Goal: Communication & Community: Share content

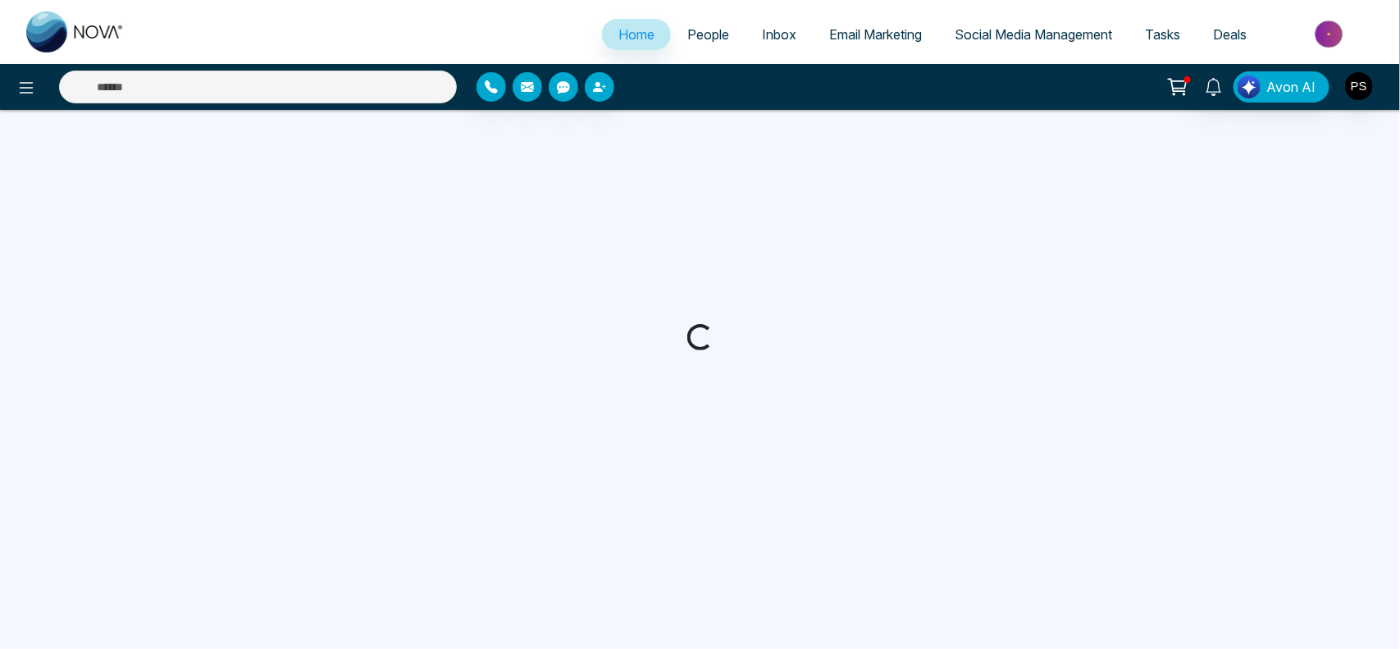
select select "*"
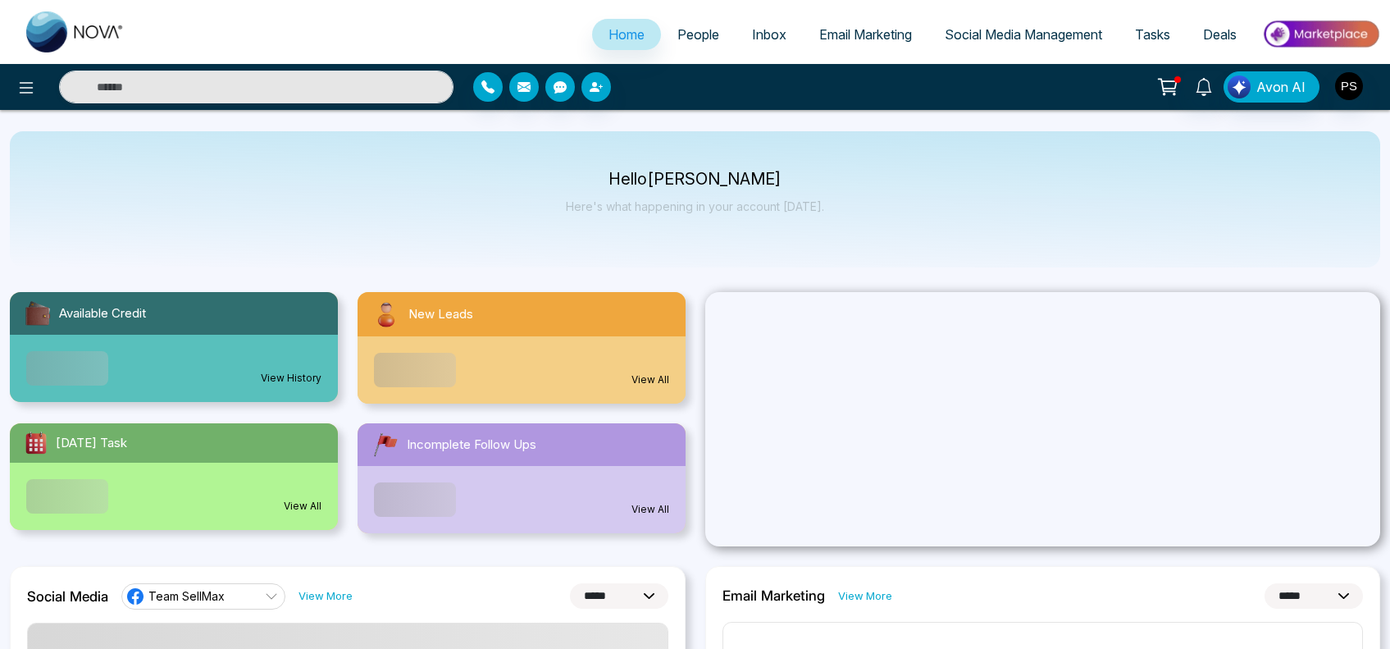
click at [845, 35] on span "Email Marketing" at bounding box center [865, 34] width 93 height 16
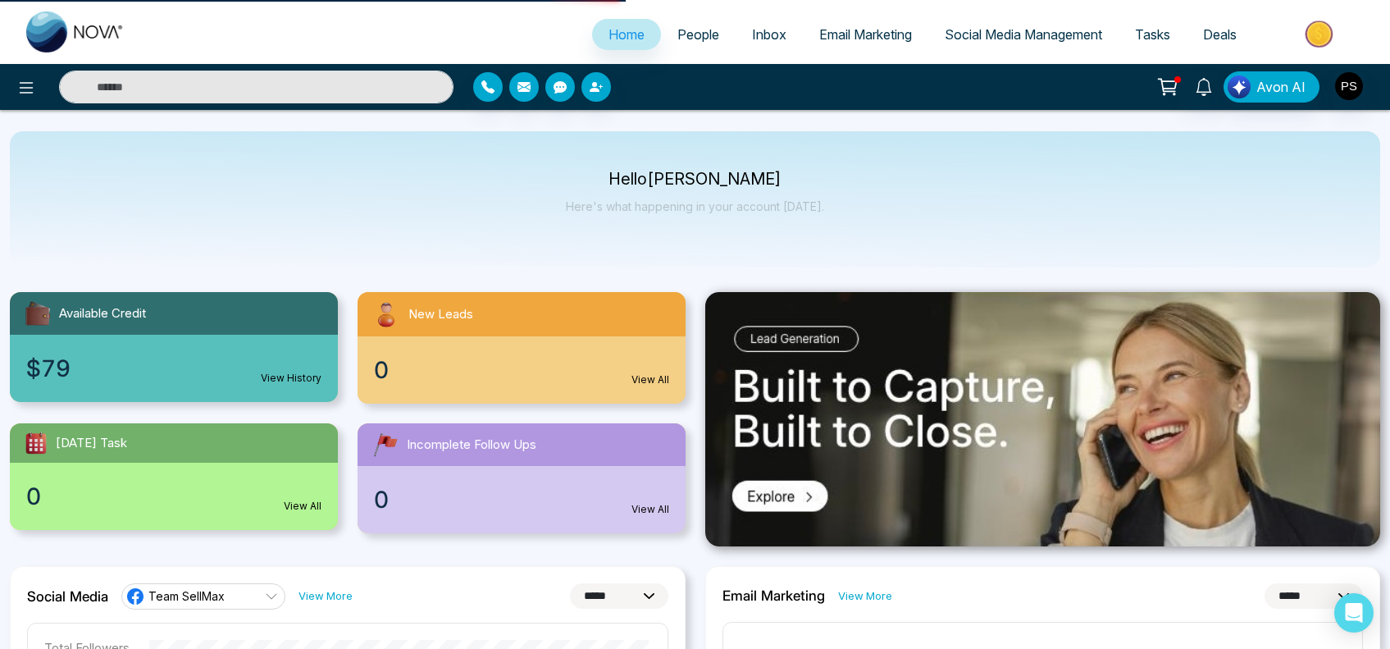
click at [845, 35] on span "Email Marketing" at bounding box center [865, 34] width 93 height 16
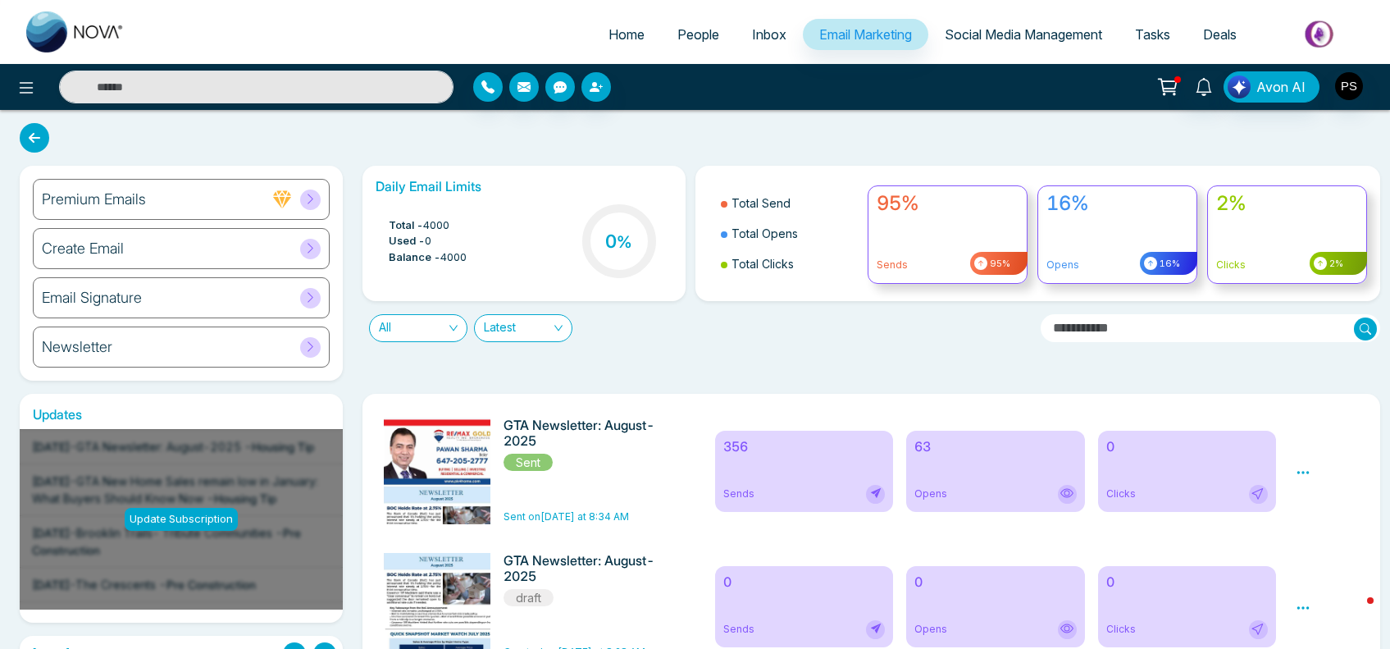
click at [1048, 480] on div "63 Opens" at bounding box center [995, 470] width 178 height 81
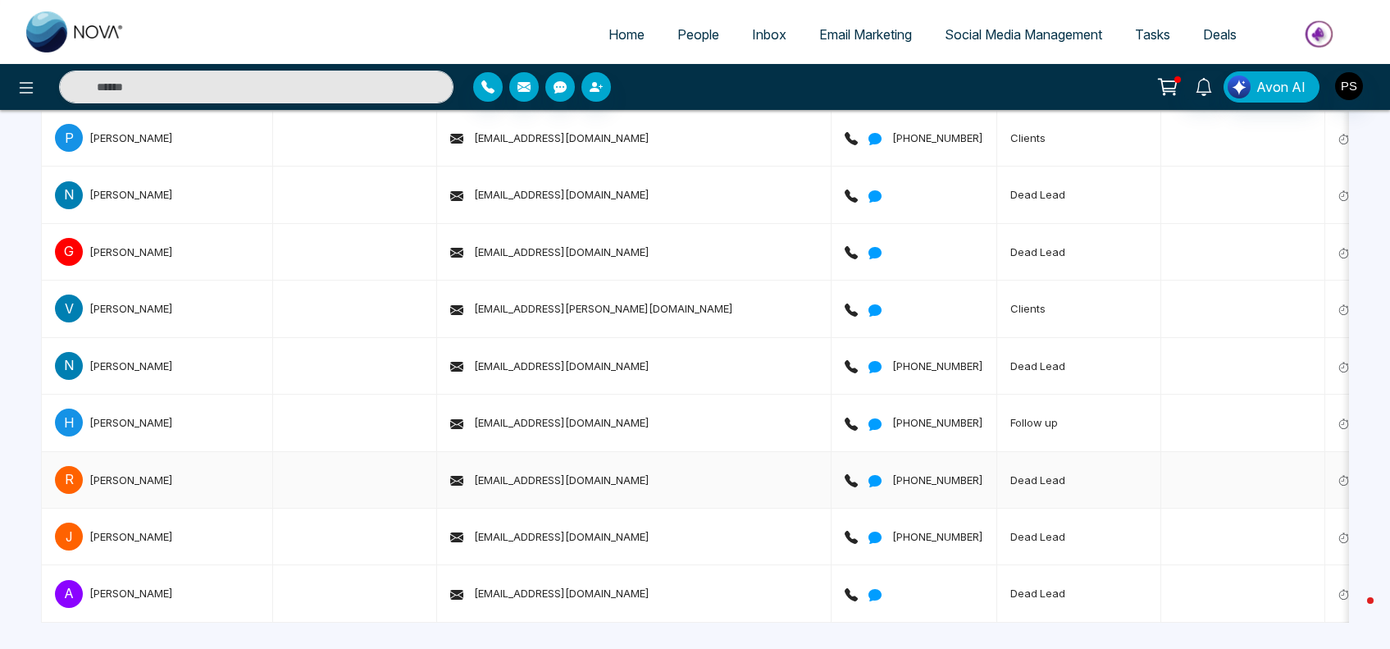
scroll to position [5566, 0]
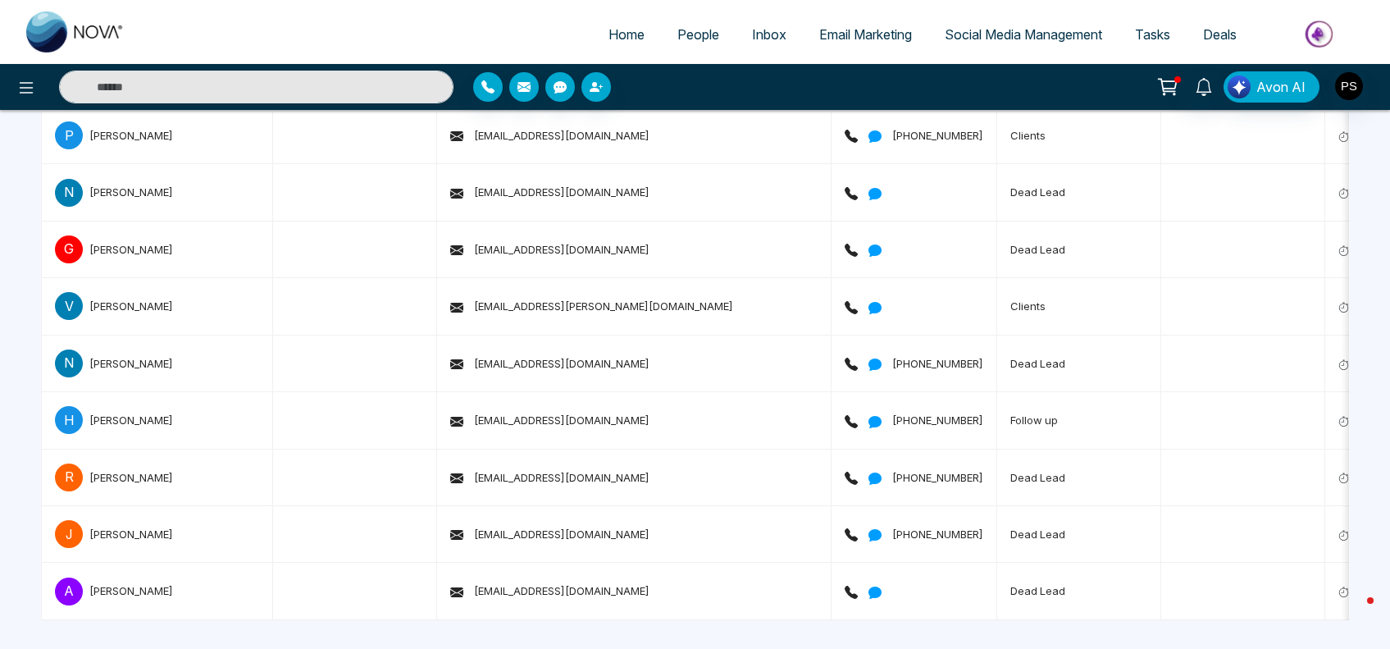
click at [763, 29] on span "Inbox" at bounding box center [769, 34] width 34 height 16
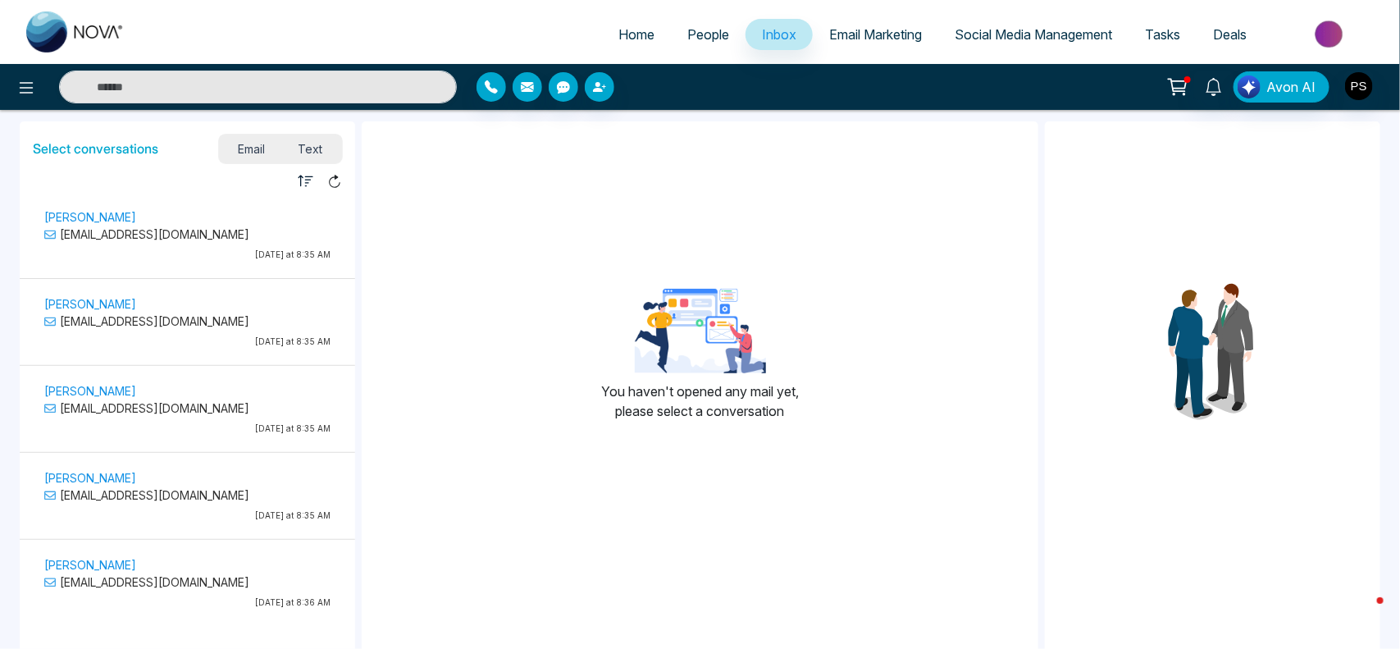
click at [630, 31] on span "Home" at bounding box center [636, 34] width 36 height 16
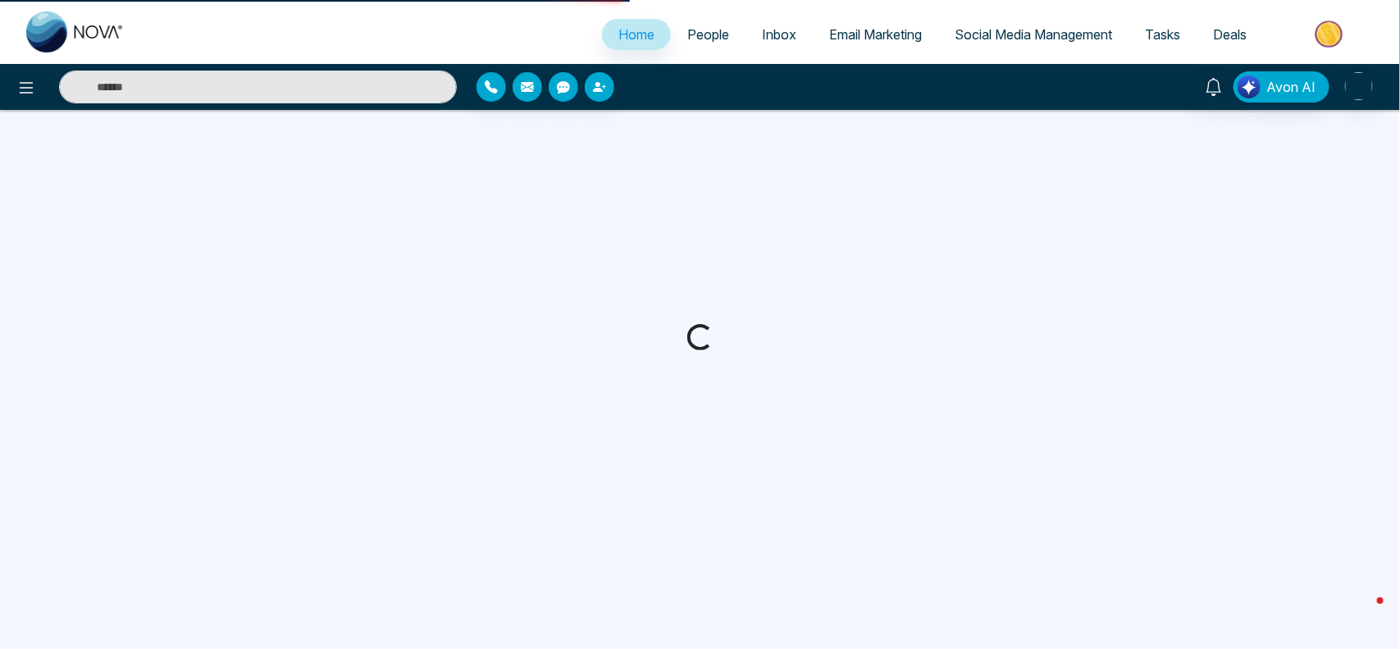
select select "*"
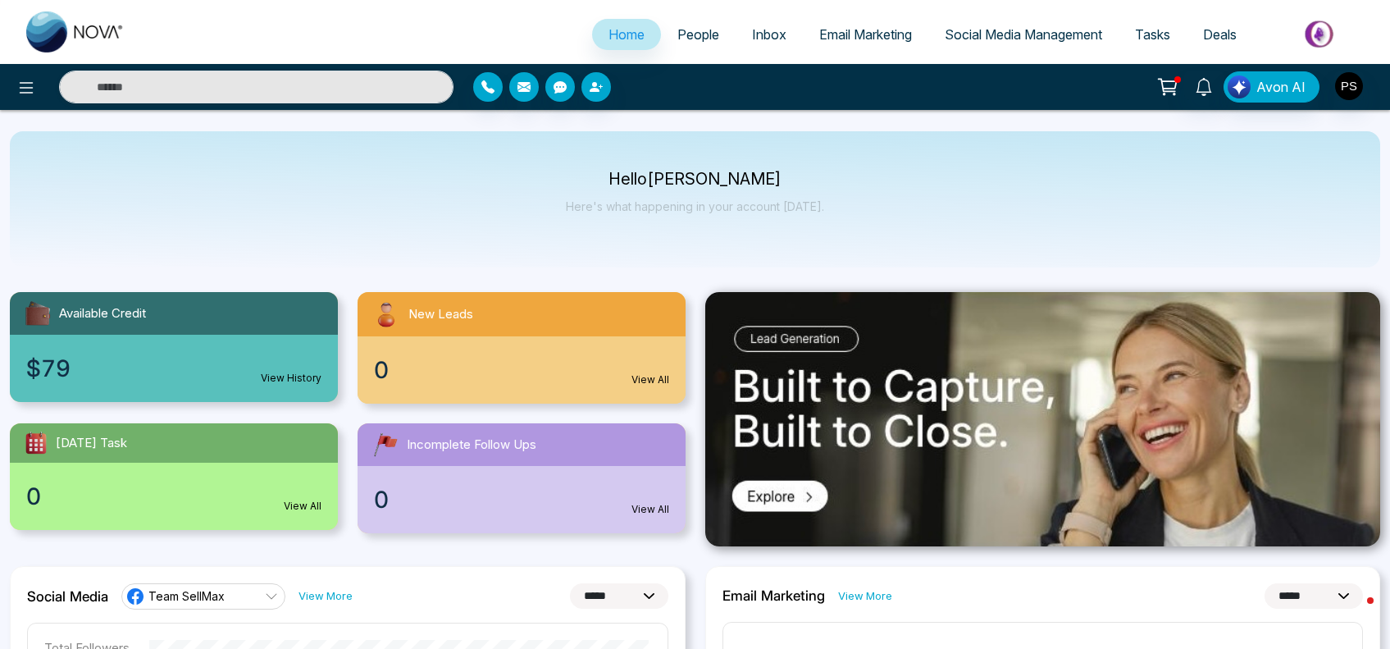
click at [867, 31] on span "Email Marketing" at bounding box center [865, 34] width 93 height 16
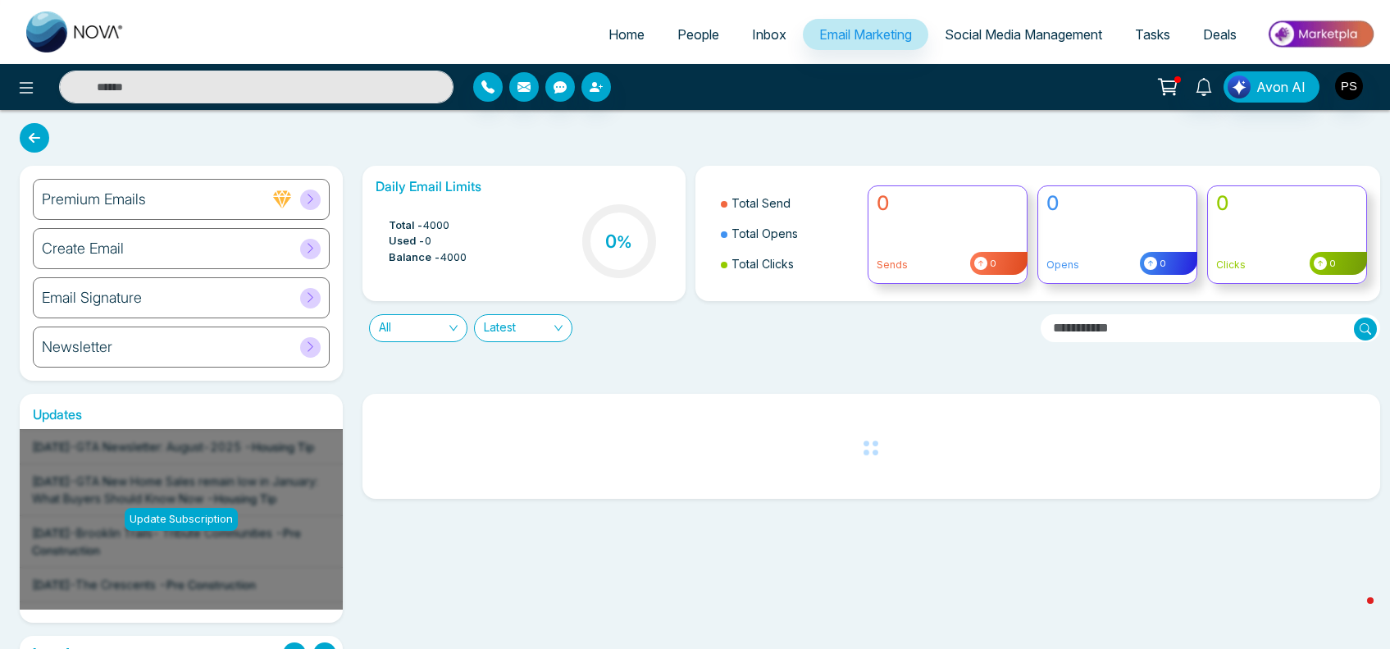
click at [136, 340] on div "Newsletter" at bounding box center [181, 346] width 297 height 41
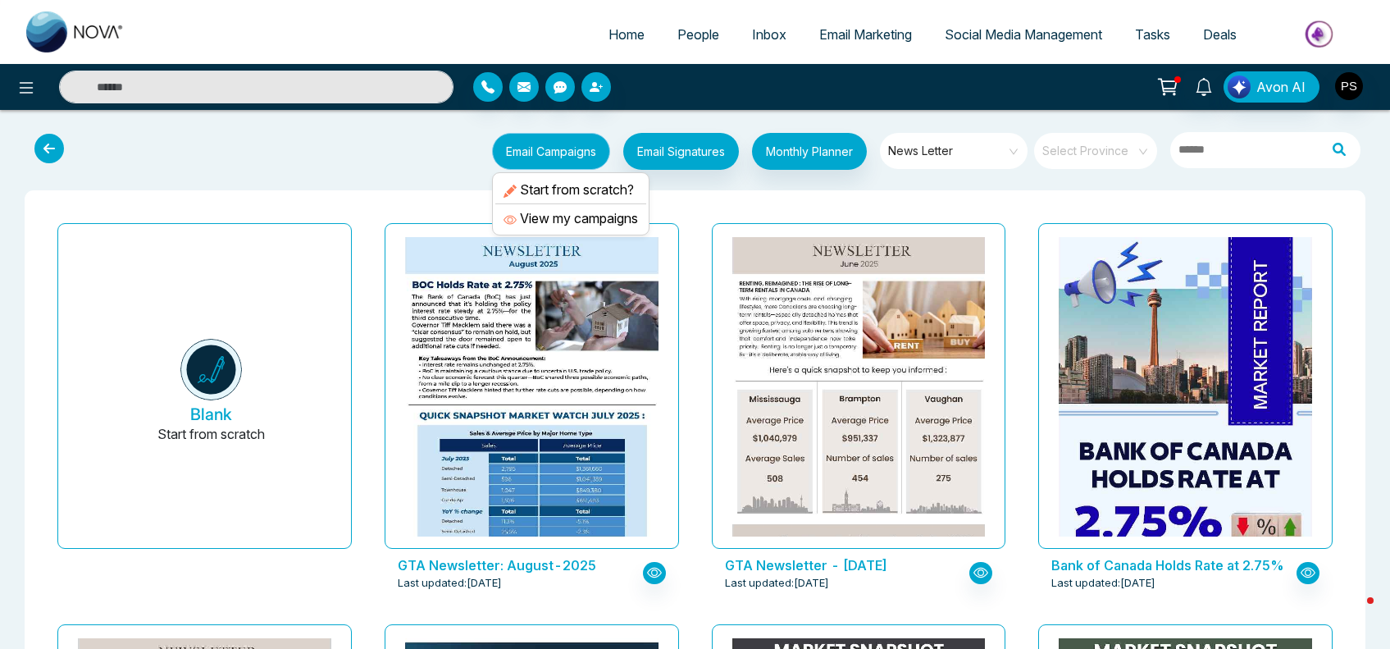
click at [544, 152] on button "Email Campaigns" at bounding box center [551, 151] width 118 height 37
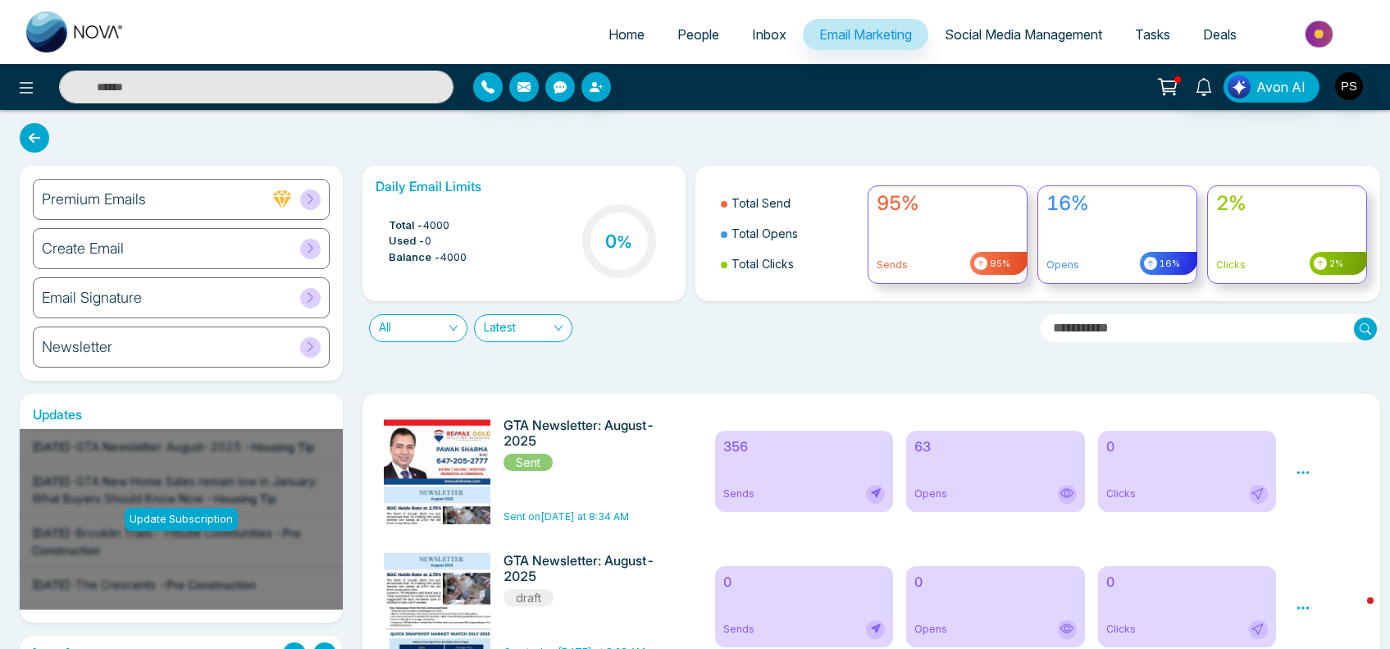
click at [107, 203] on h6 "Premium Emails" at bounding box center [94, 199] width 104 height 18
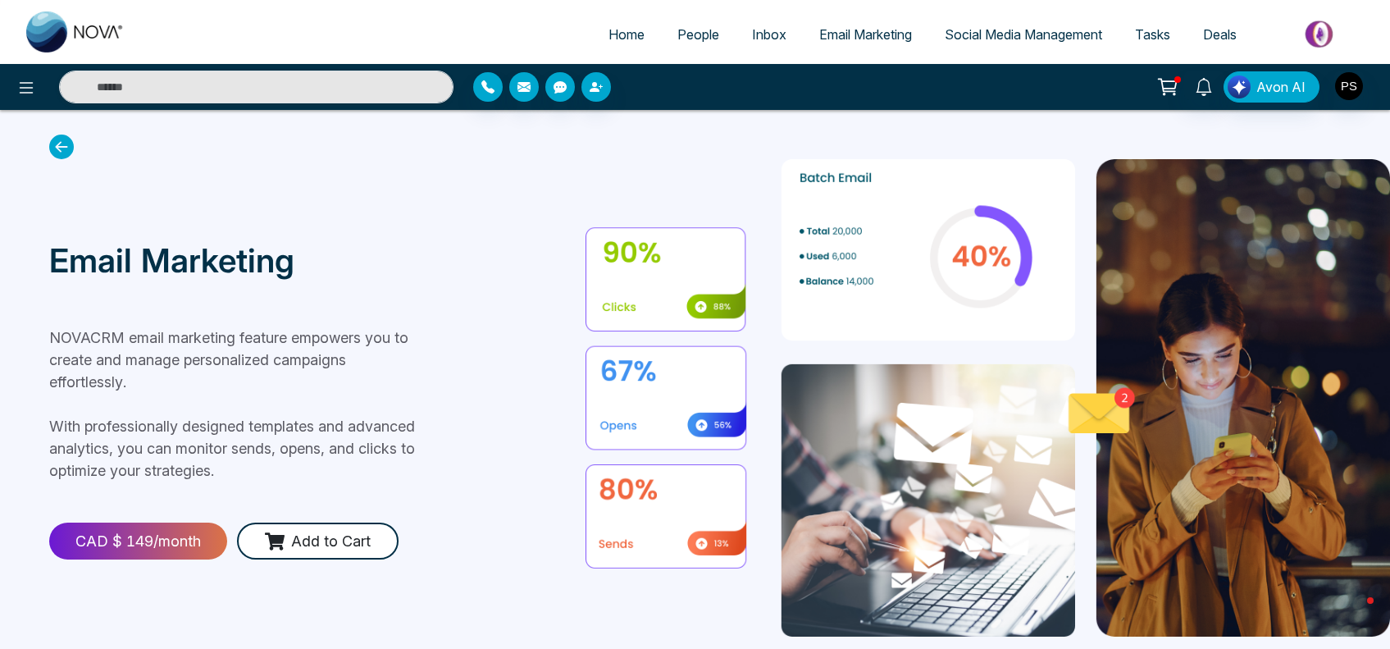
click at [616, 38] on span "Home" at bounding box center [626, 34] width 36 height 16
select select "*"
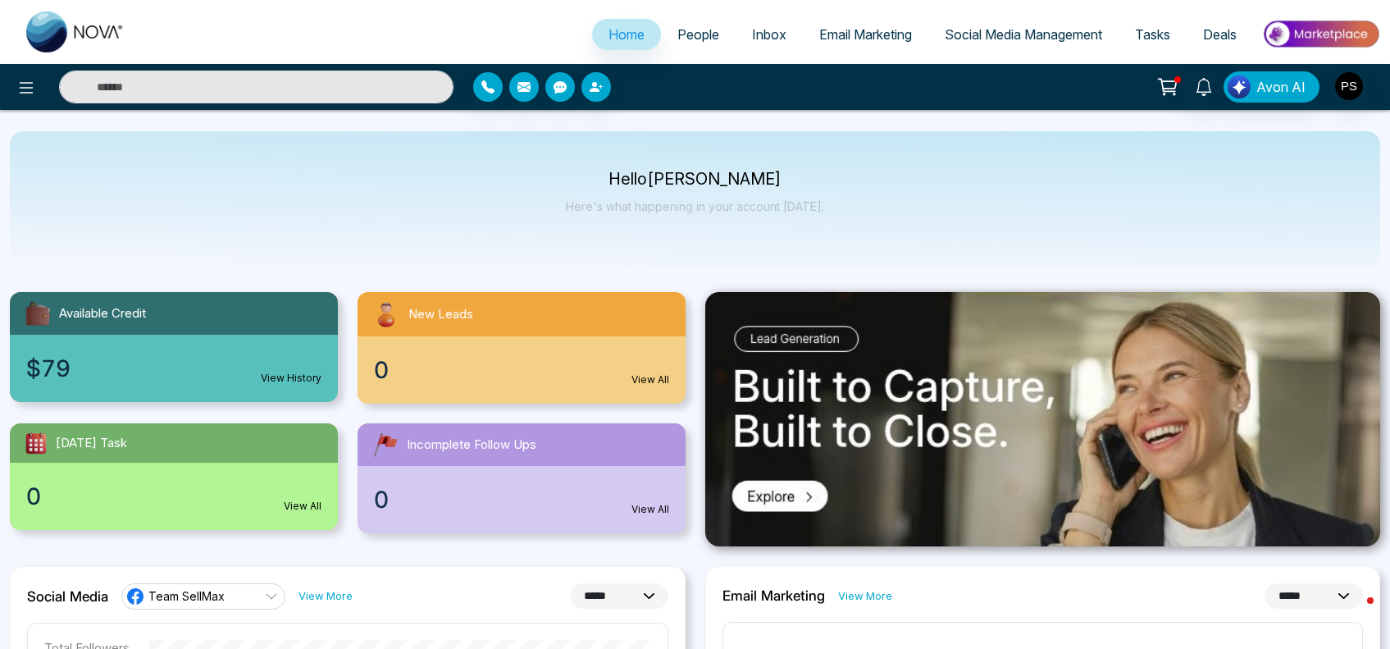
click at [1066, 27] on span "Social Media Management" at bounding box center [1023, 34] width 157 height 16
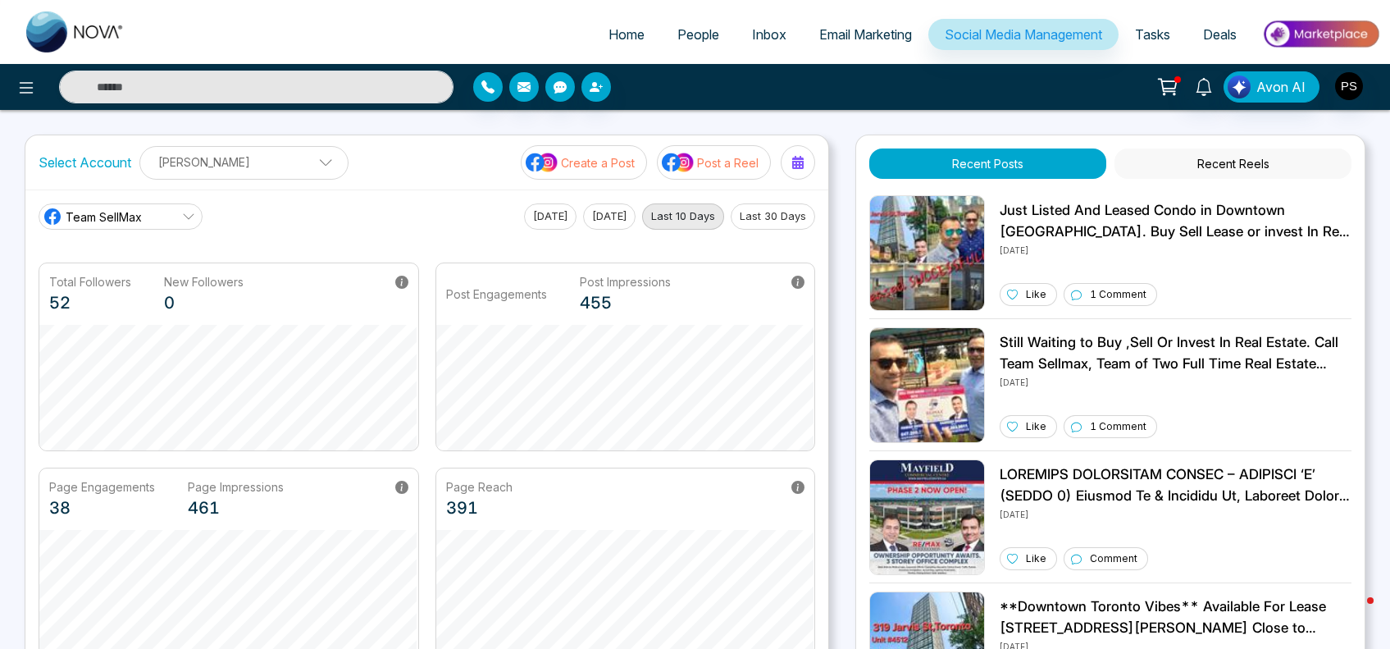
click at [735, 158] on p "Post a Reel" at bounding box center [727, 162] width 61 height 17
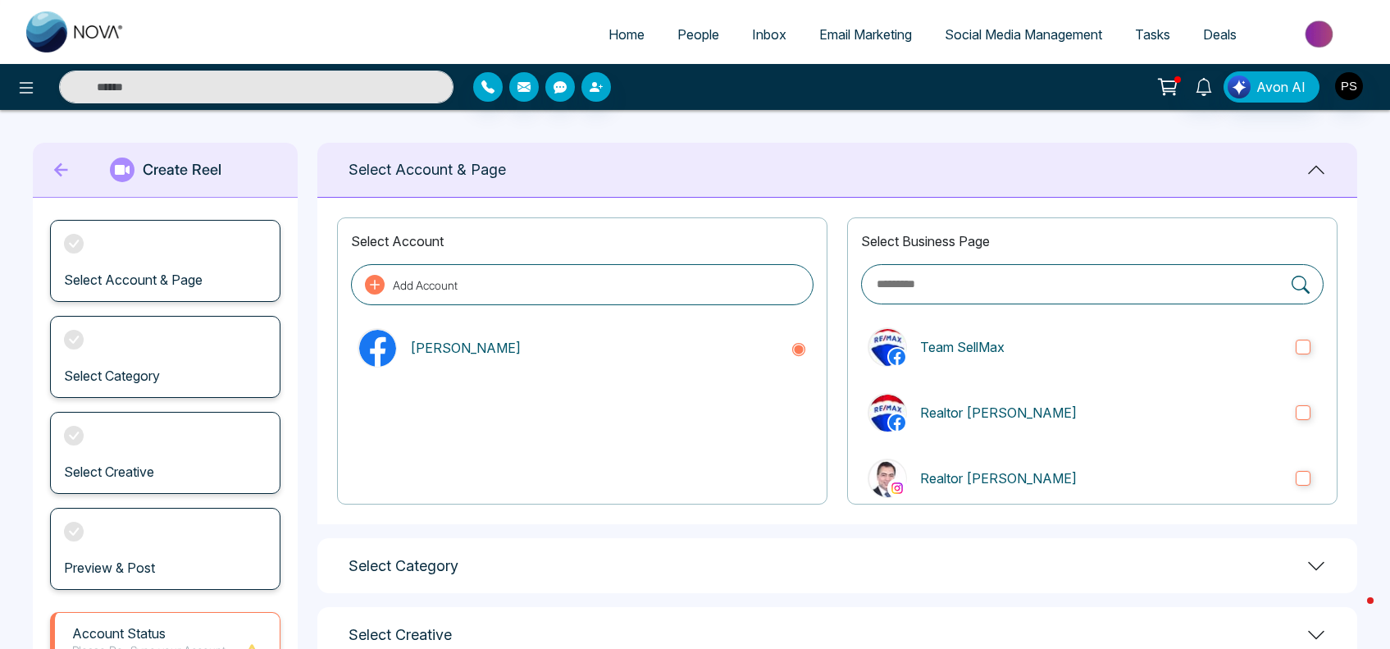
click at [218, 284] on div "Select Account & Page" at bounding box center [165, 261] width 230 height 82
click at [451, 353] on p "[PERSON_NAME]" at bounding box center [593, 348] width 367 height 20
click at [1030, 426] on label "Realtor [PERSON_NAME]" at bounding box center [1092, 412] width 462 height 52
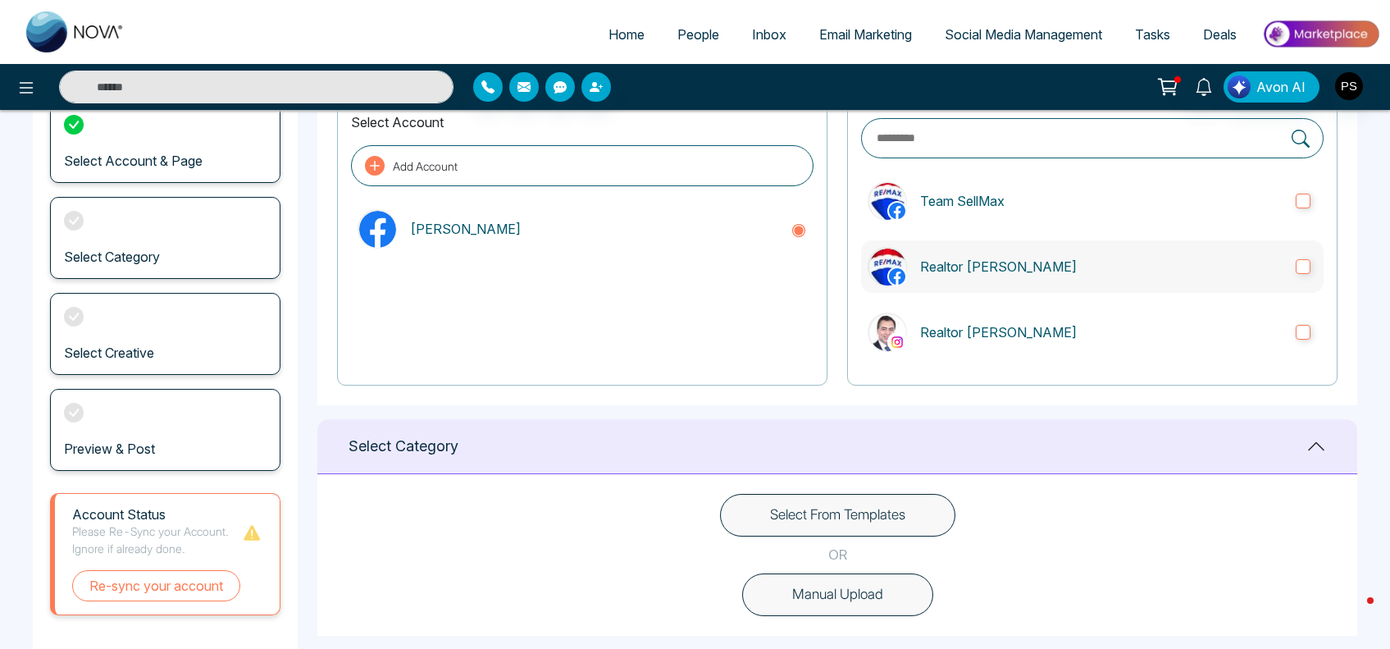
scroll to position [123, 0]
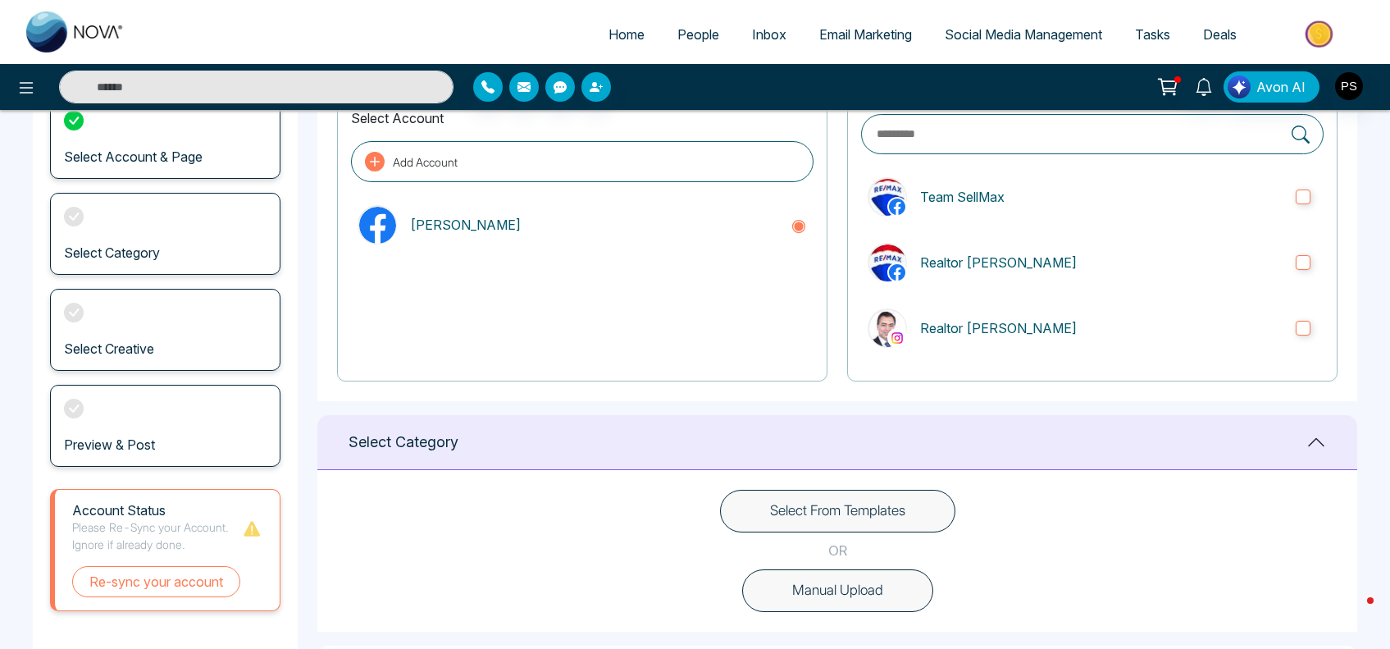
click at [883, 502] on button "Select From Templates" at bounding box center [837, 511] width 235 height 43
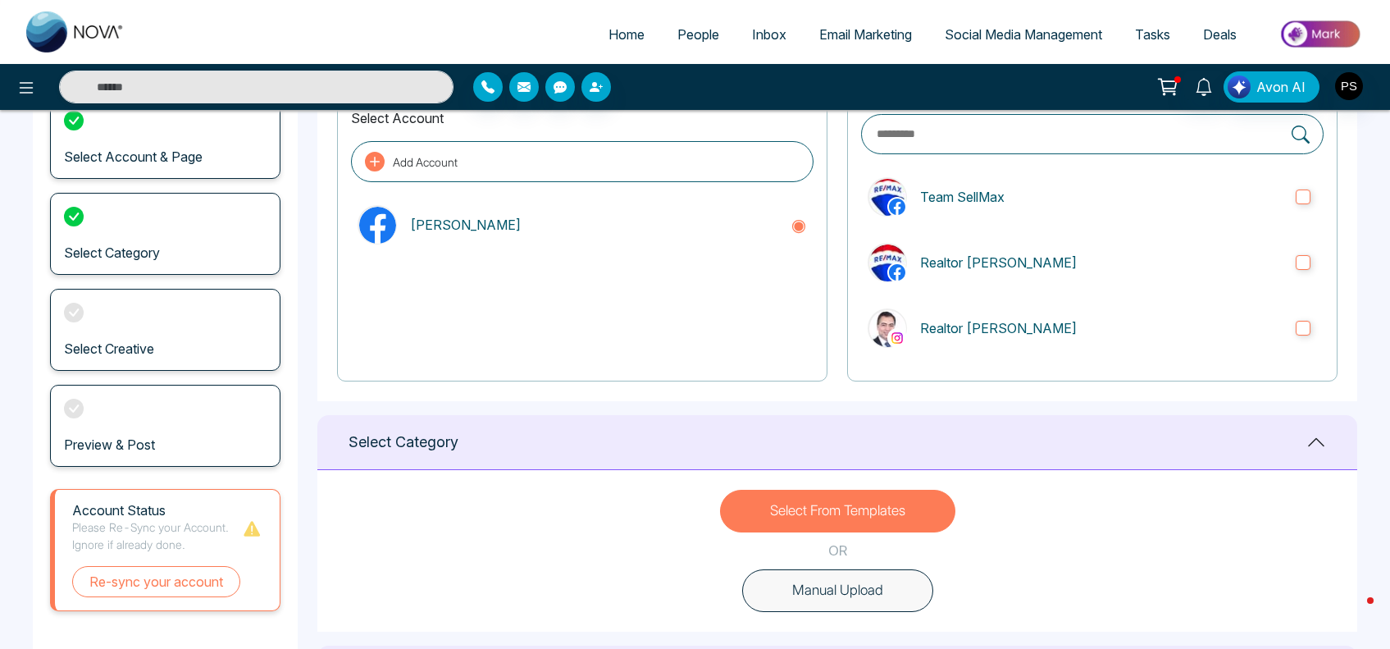
click at [883, 502] on button "Select From Templates" at bounding box center [837, 511] width 235 height 43
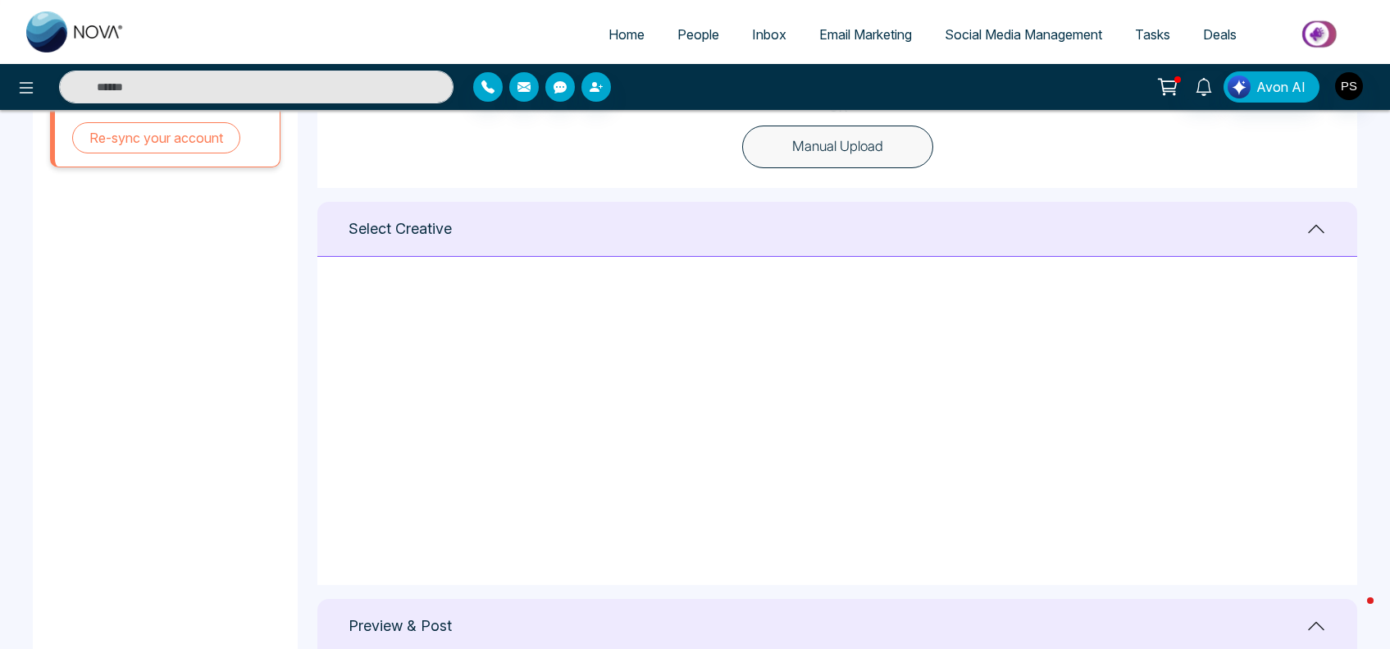
scroll to position [0, 0]
click at [715, 313] on icon at bounding box center [711, 309] width 15 height 16
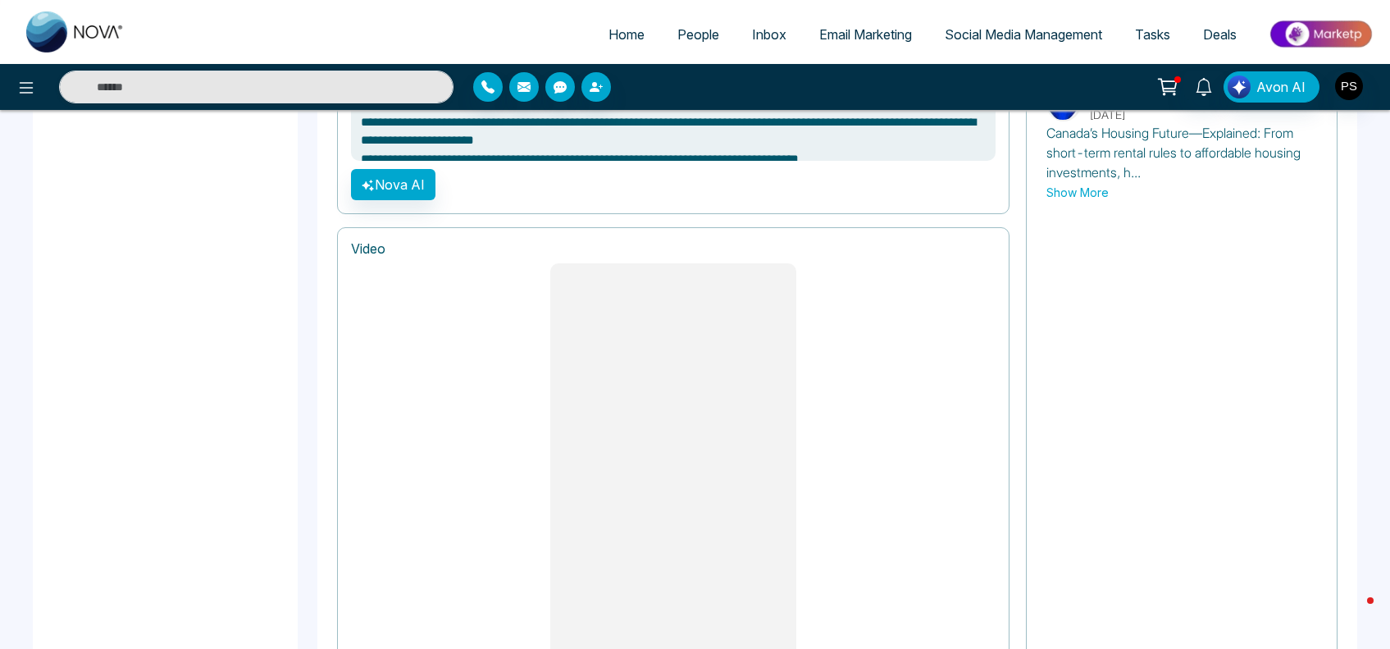
scroll to position [1334, 0]
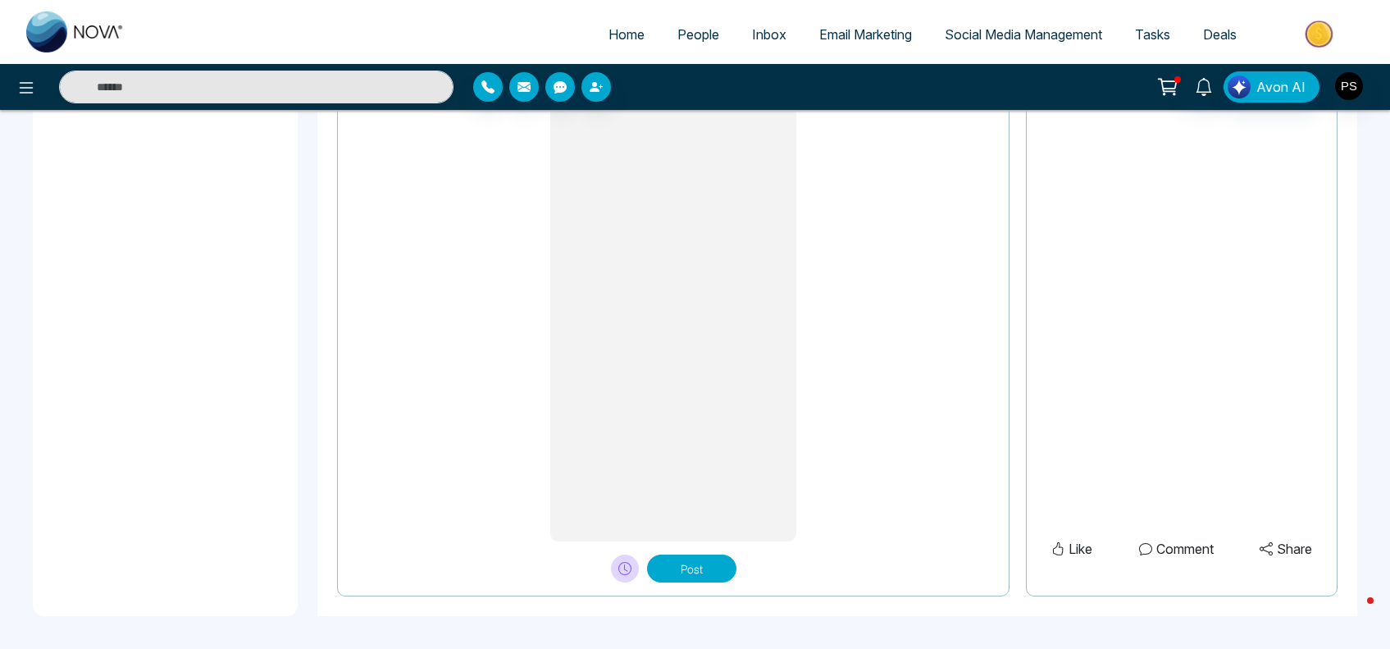
click at [726, 568] on button "Post" at bounding box center [691, 568] width 89 height 28
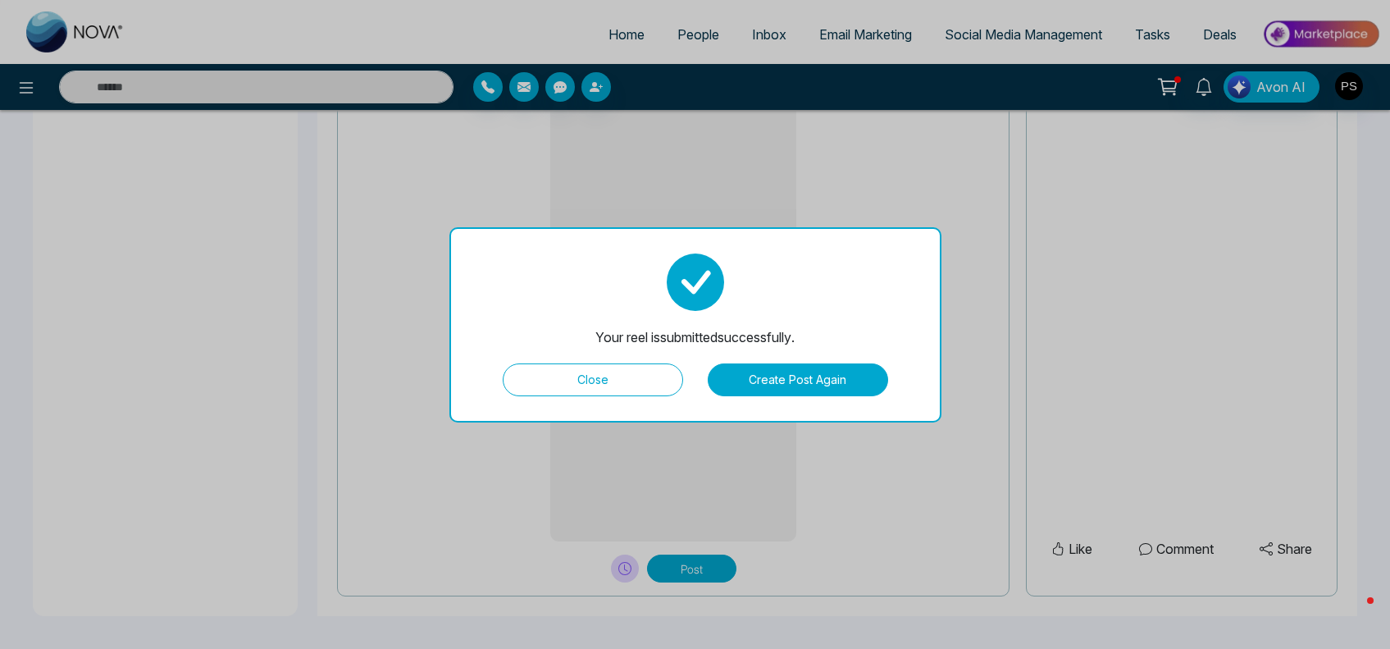
click at [549, 365] on button "Close" at bounding box center [593, 379] width 180 height 33
type textarea "**********"
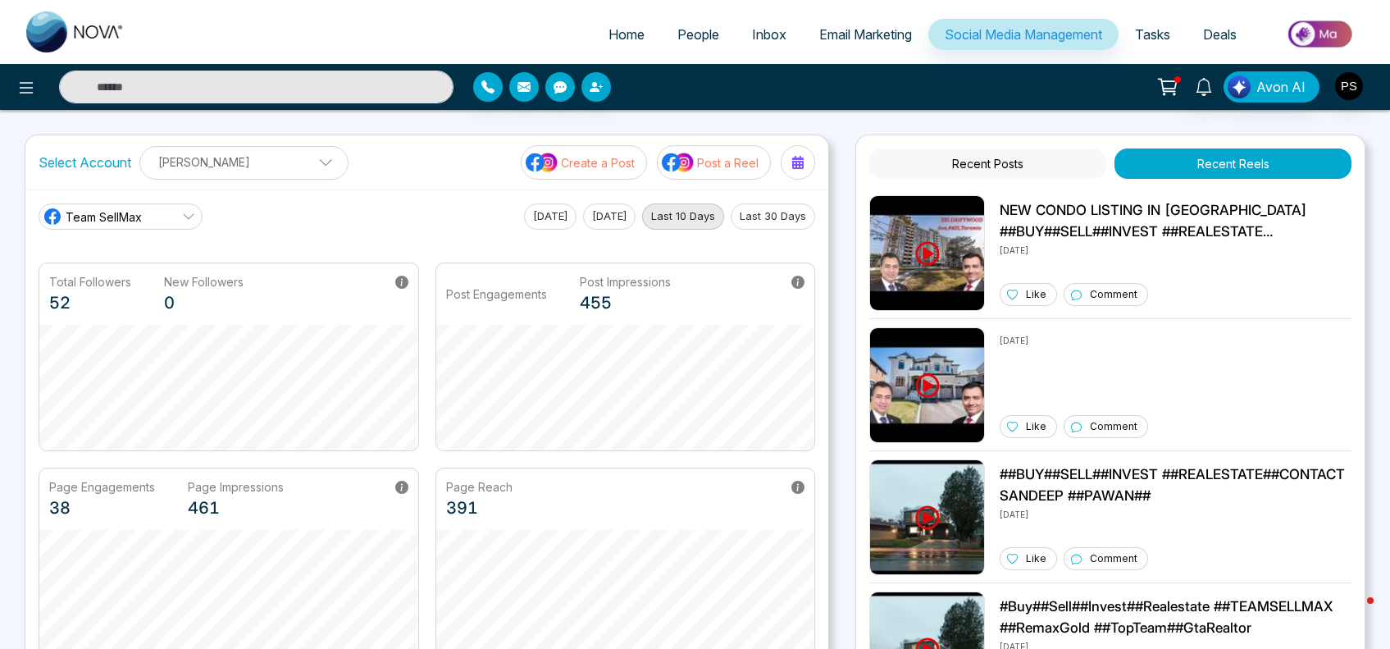
click at [189, 211] on icon at bounding box center [188, 216] width 13 height 13
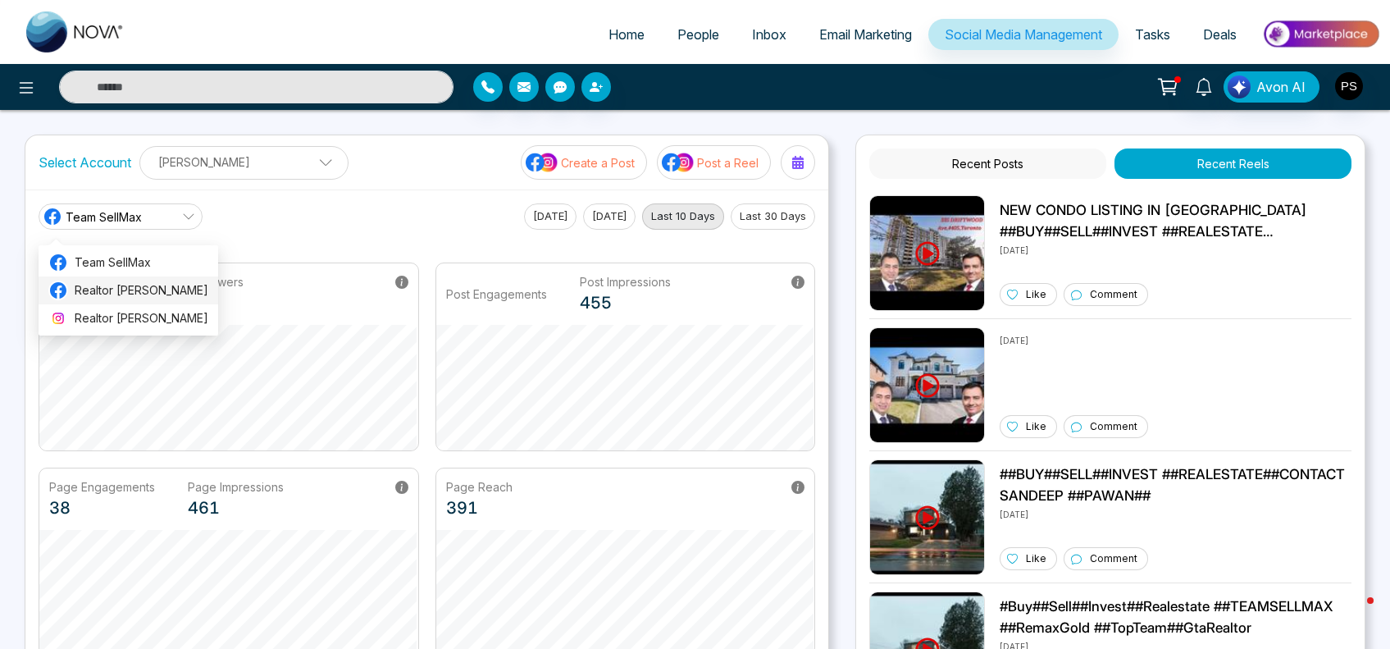
click at [150, 288] on span "Realtor [PERSON_NAME]" at bounding box center [142, 290] width 134 height 18
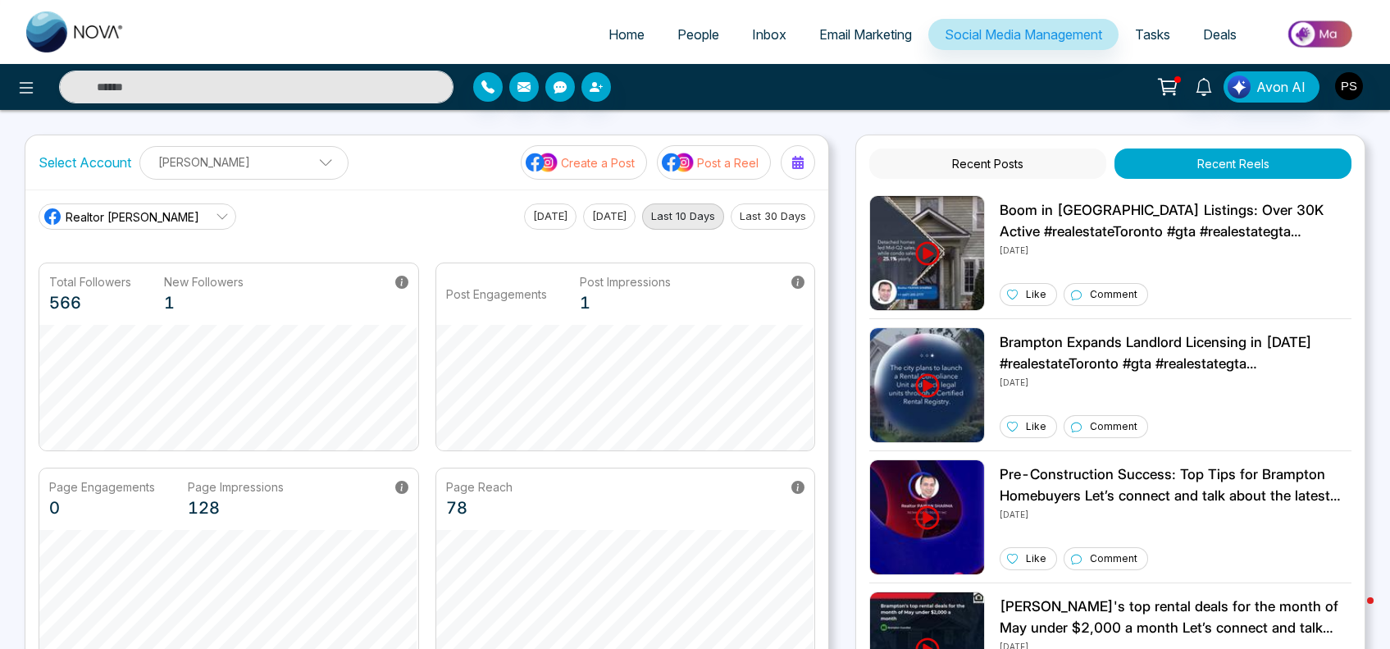
click at [951, 46] on link "Social Media Management" at bounding box center [1023, 34] width 190 height 31
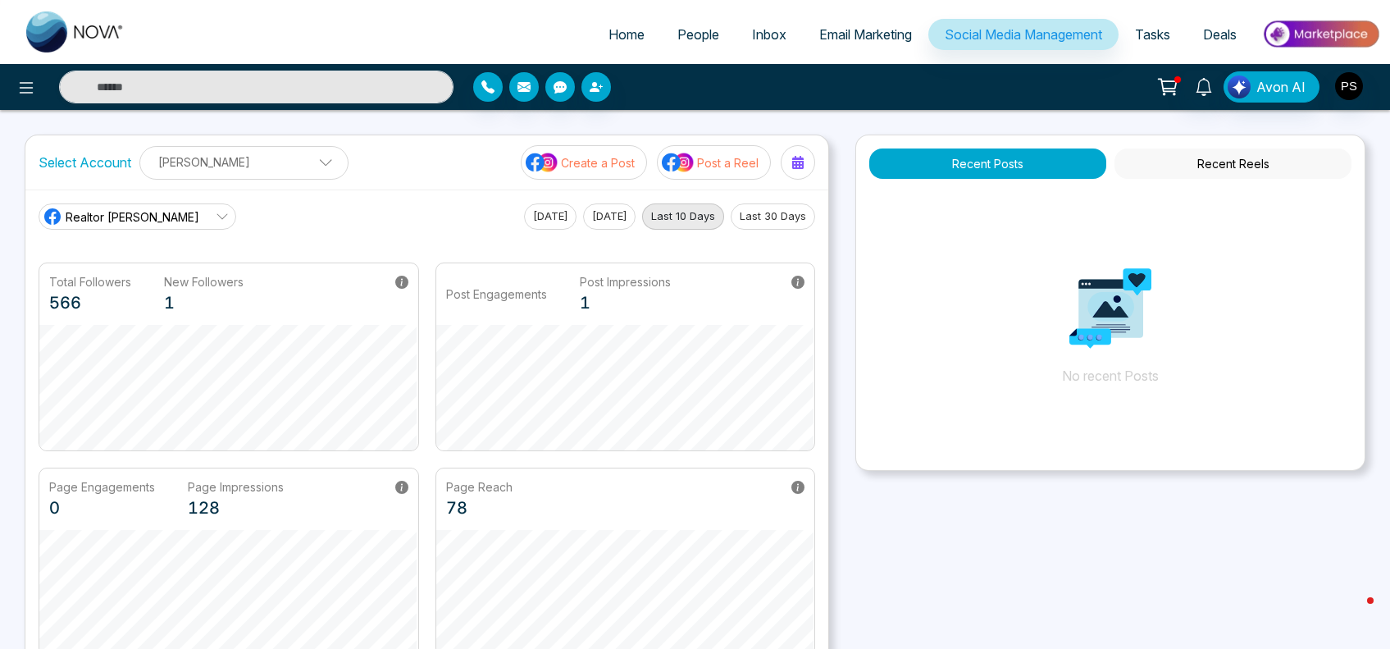
click at [312, 162] on span at bounding box center [319, 166] width 15 height 15
click at [412, 195] on div "Realtor [PERSON_NAME] [DATE] [DATE] Last 10 Days Last 30 Days Total Followers 5…" at bounding box center [426, 429] width 803 height 480
